Goal: Transaction & Acquisition: Purchase product/service

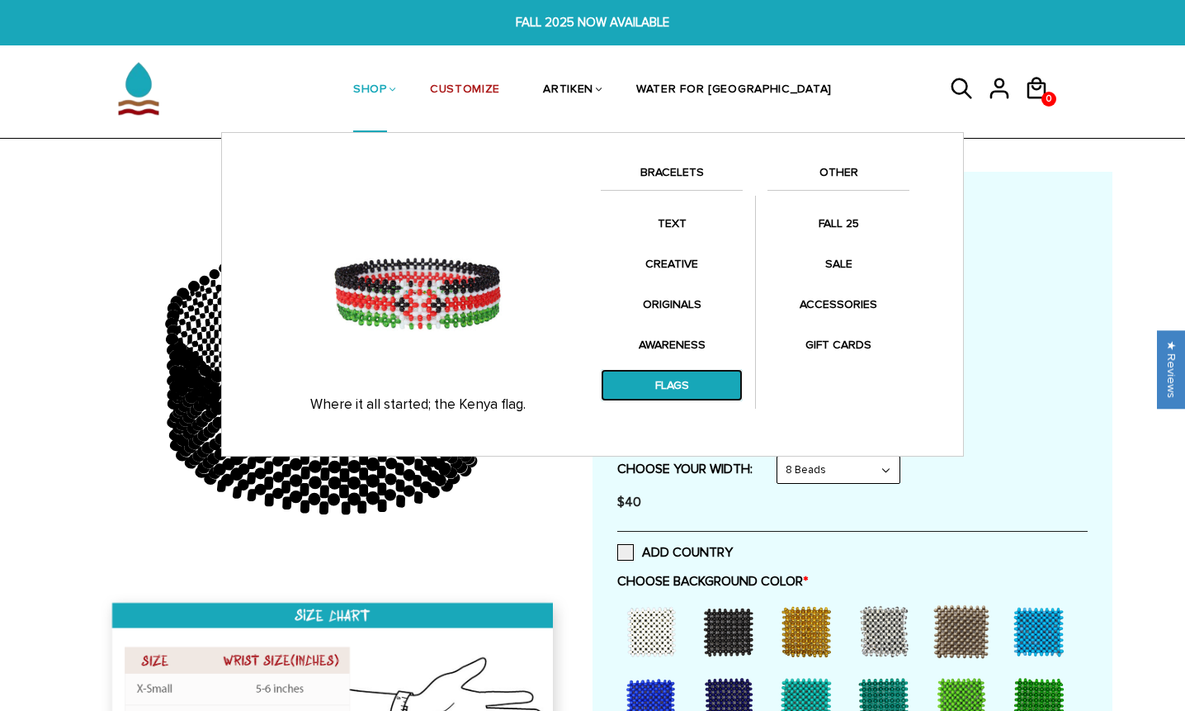
click at [663, 386] on link "FLAGS" at bounding box center [672, 385] width 142 height 32
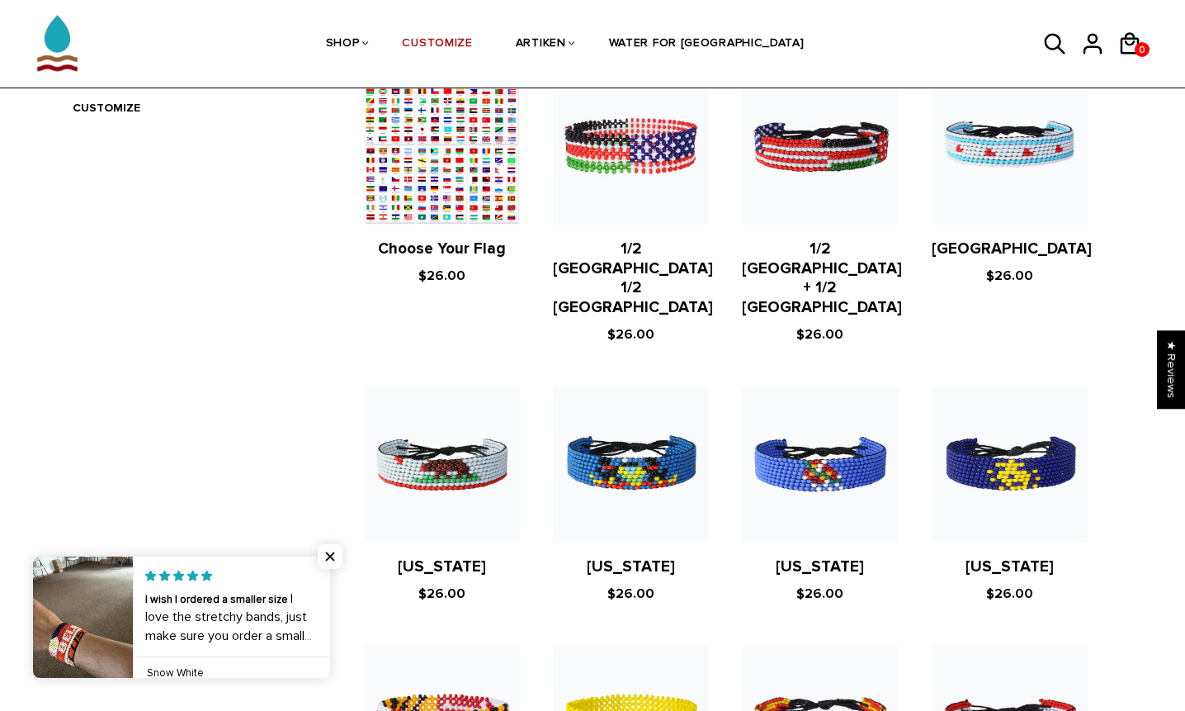
scroll to position [688, 0]
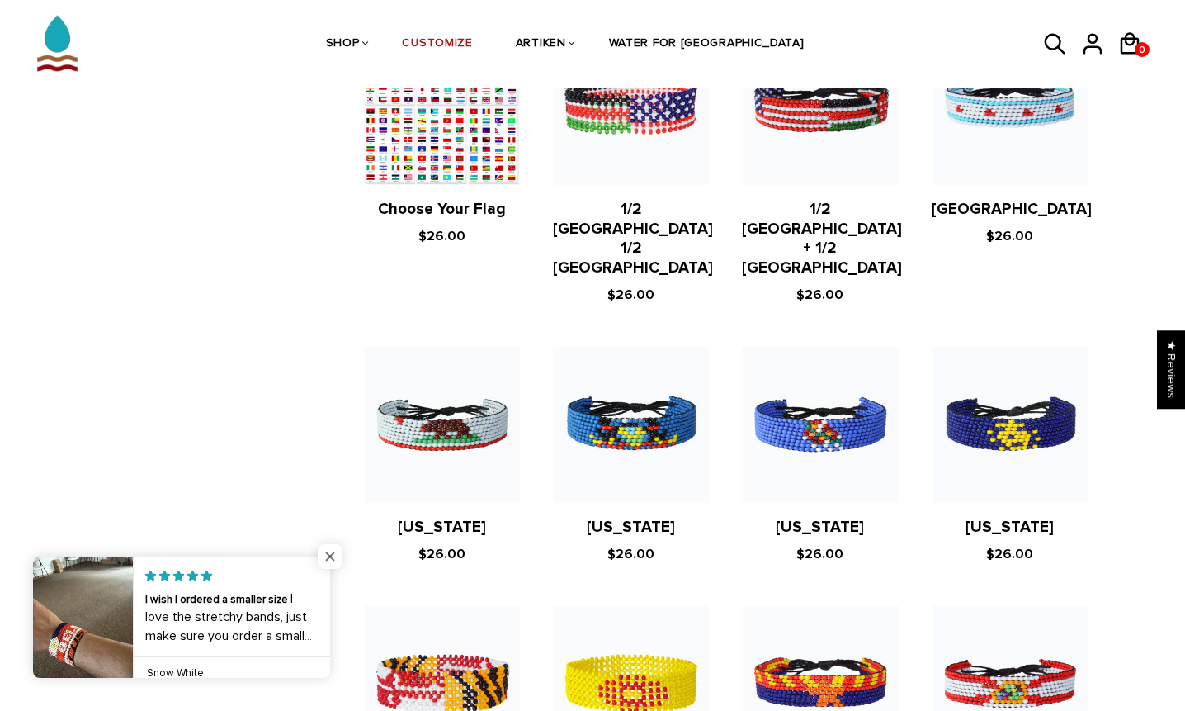
click at [338, 553] on span "Close popup widget" at bounding box center [330, 556] width 25 height 25
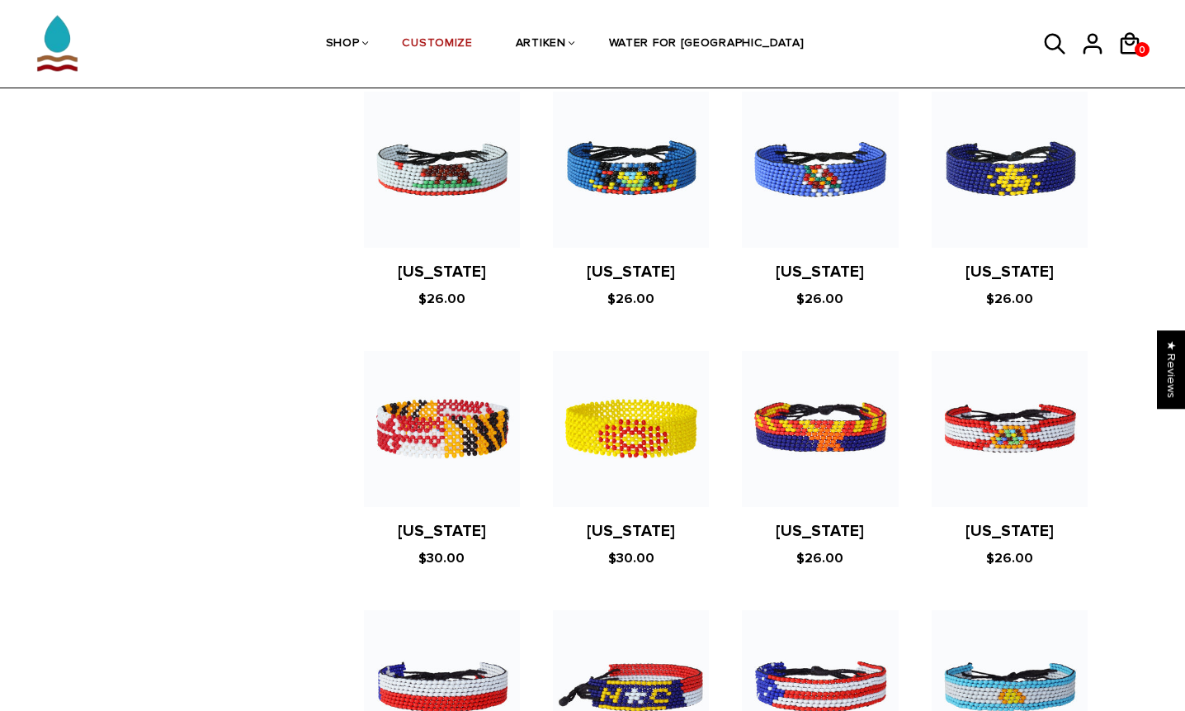
scroll to position [963, 0]
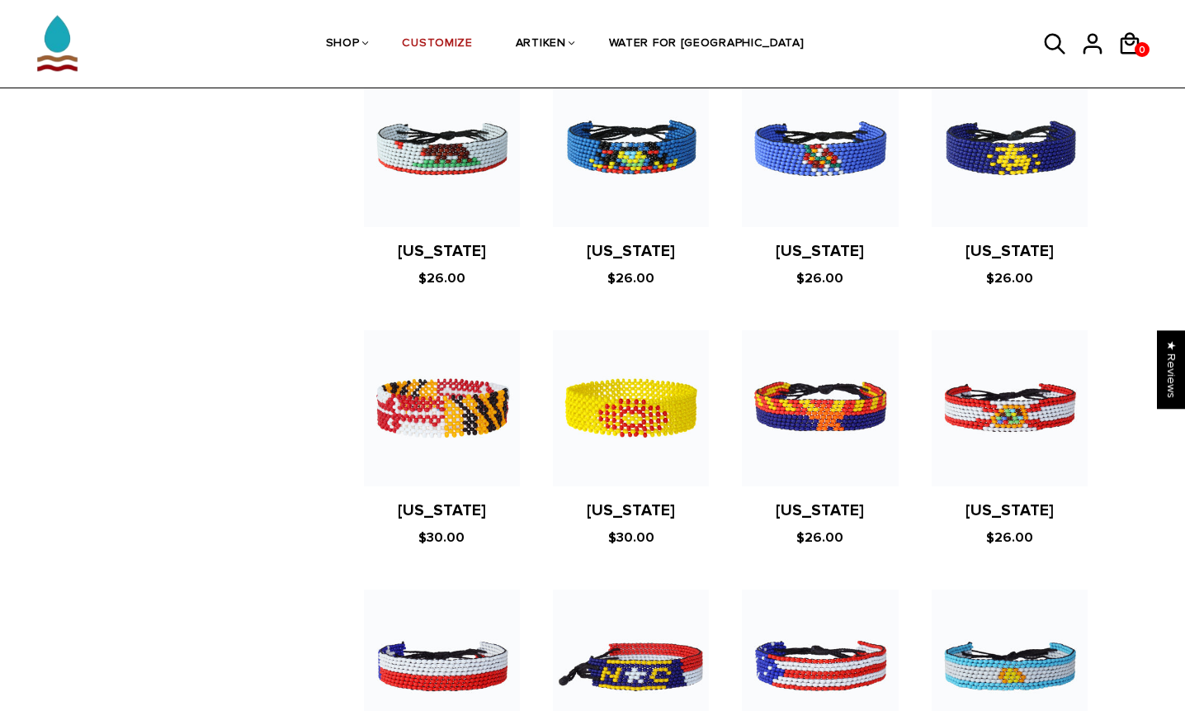
click at [802, 378] on figure at bounding box center [820, 408] width 156 height 156
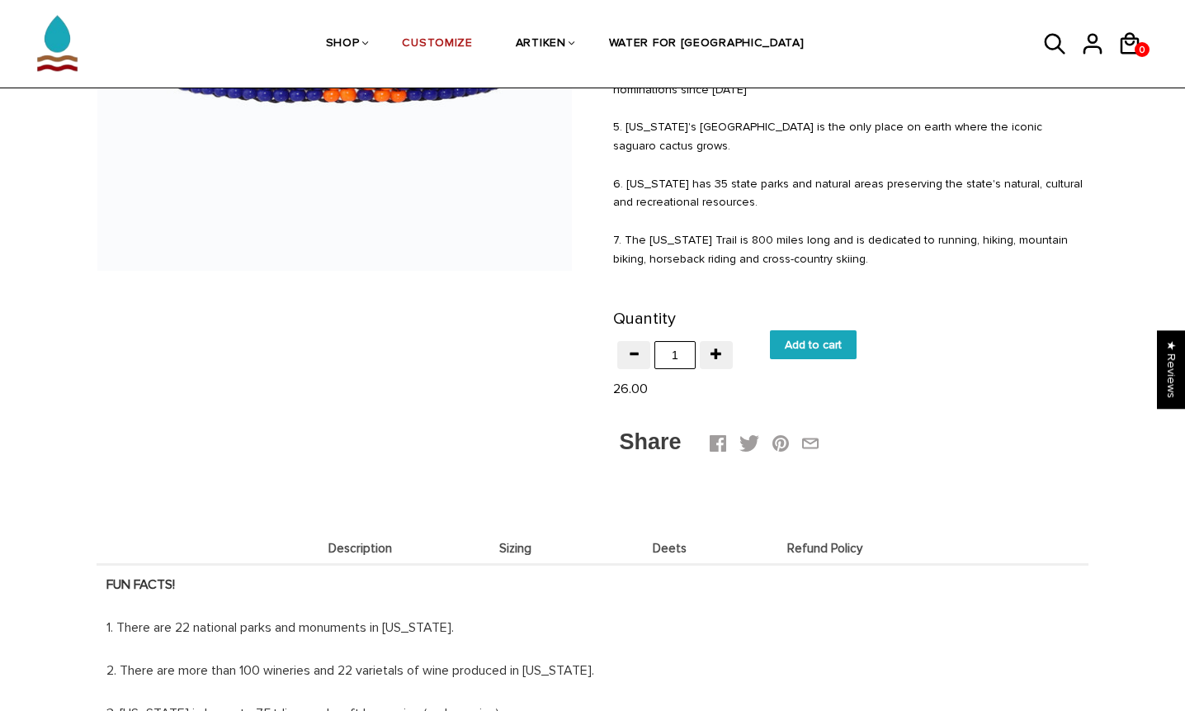
scroll to position [413, 0]
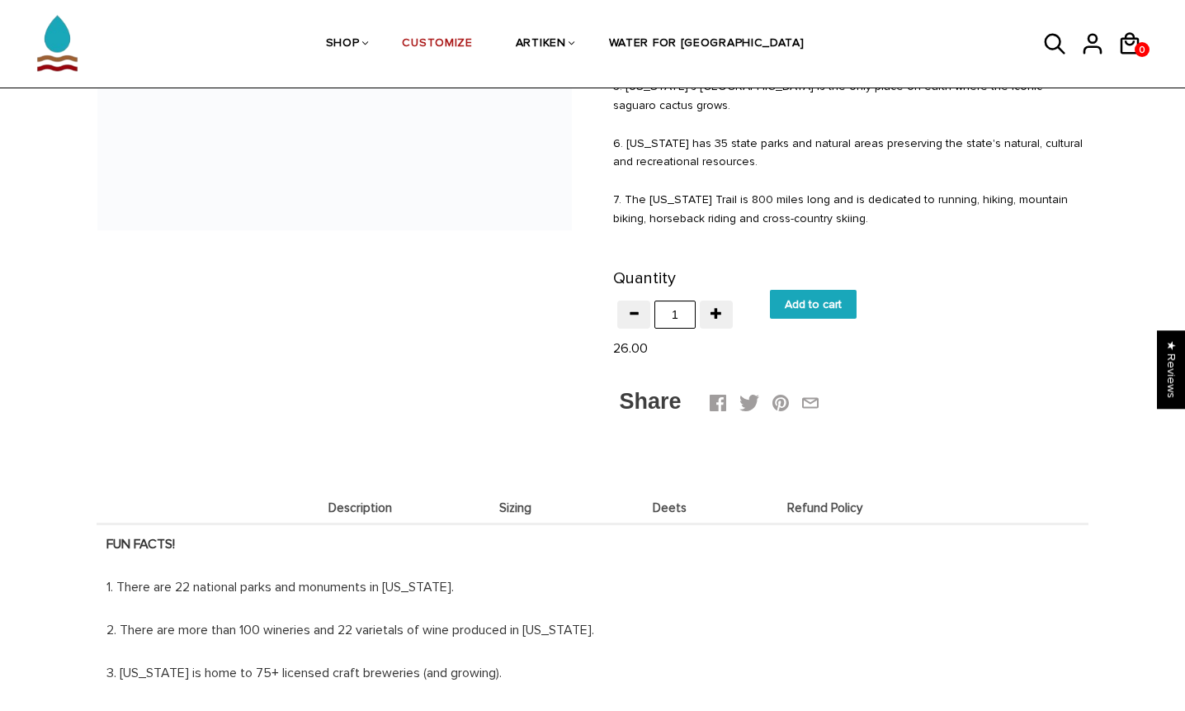
click at [827, 290] on input "Add to cart" at bounding box center [813, 304] width 87 height 29
type input "Add to cart"
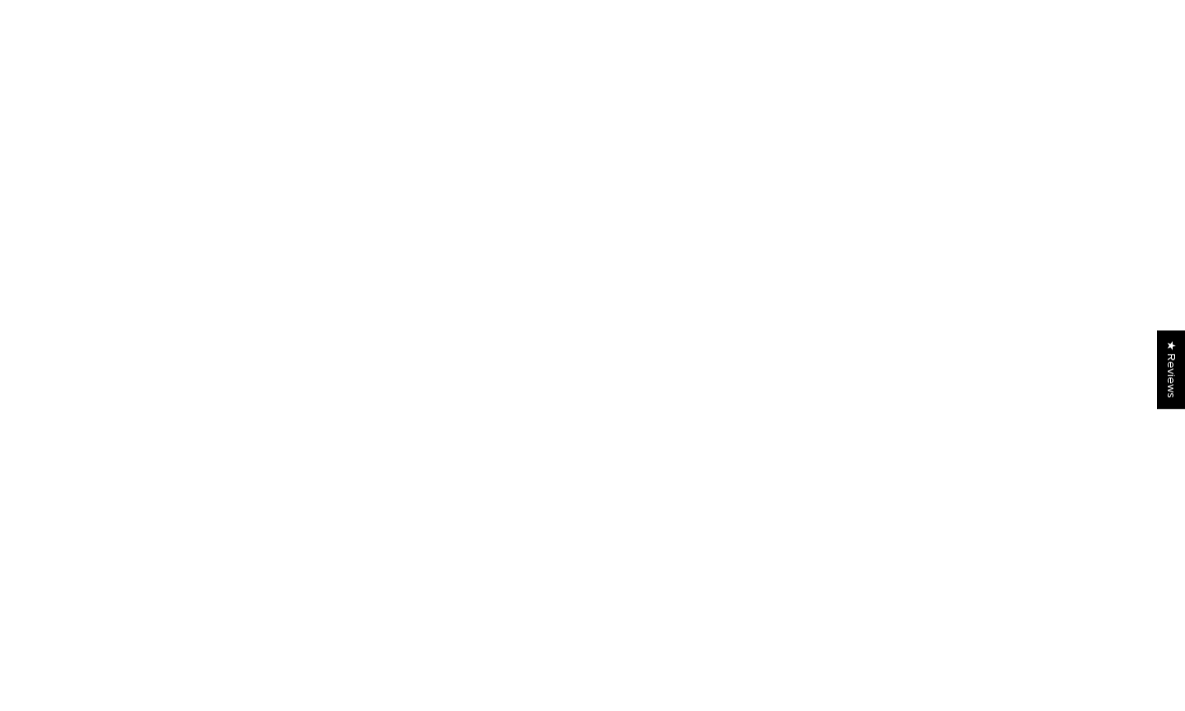
scroll to position [413, 0]
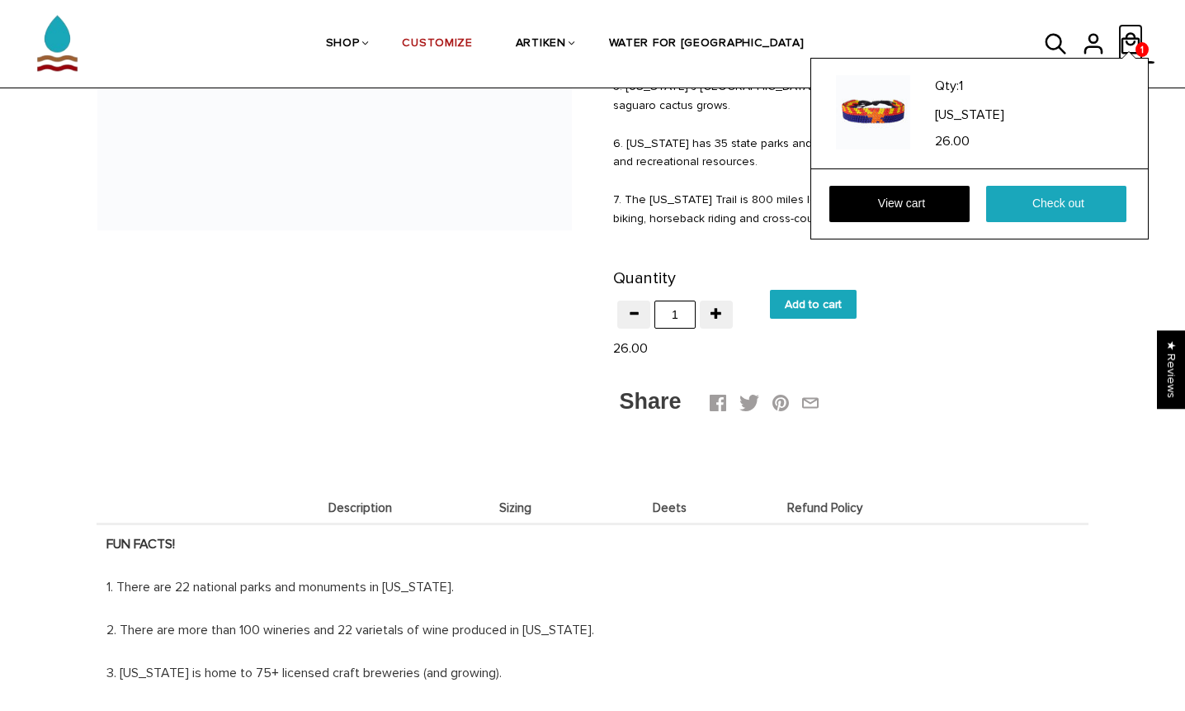
click at [1123, 32] on icon at bounding box center [1131, 44] width 25 height 40
